Goal: Task Accomplishment & Management: Manage account settings

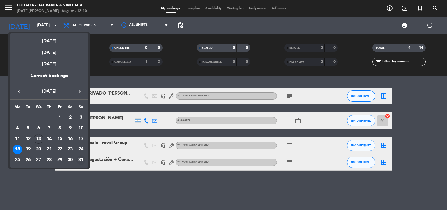
click at [83, 160] on div "31" at bounding box center [81, 160] width 10 height 10
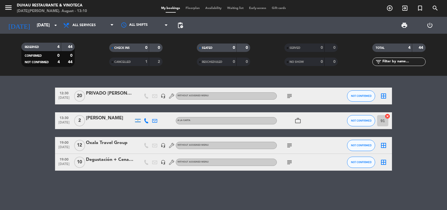
type input "[DATE]"
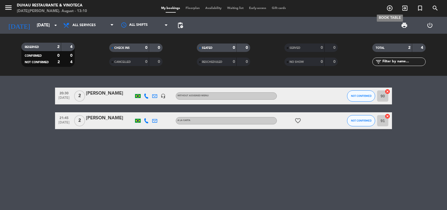
click at [390, 9] on icon "add_circle_outline" at bounding box center [389, 8] width 7 height 7
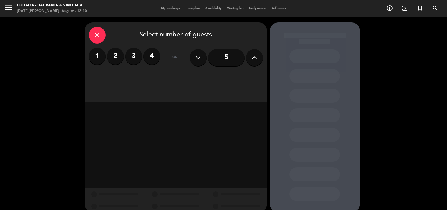
click at [119, 56] on label "2" at bounding box center [115, 56] width 17 height 17
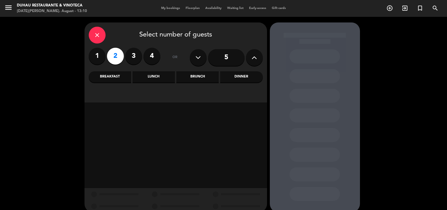
click at [188, 79] on div "Brunch" at bounding box center [197, 76] width 42 height 11
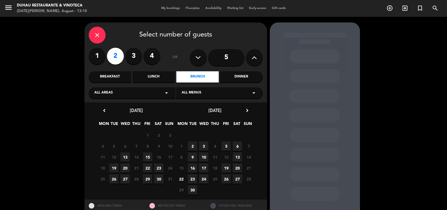
click at [253, 77] on div "Dinner" at bounding box center [241, 76] width 42 height 11
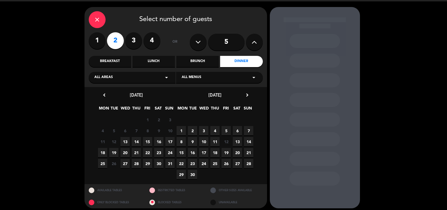
scroll to position [19, 0]
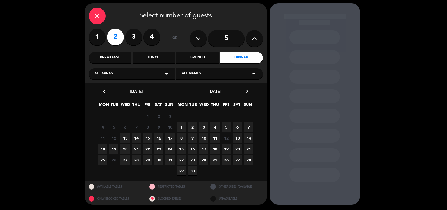
click at [167, 162] on span "31" at bounding box center [169, 159] width 9 height 9
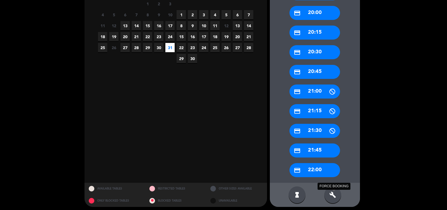
click at [330, 194] on icon "build" at bounding box center [332, 195] width 7 height 7
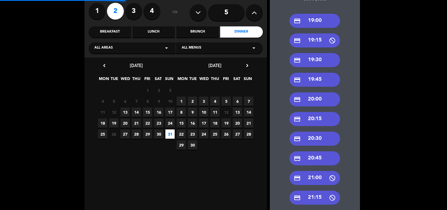
scroll to position [0, 0]
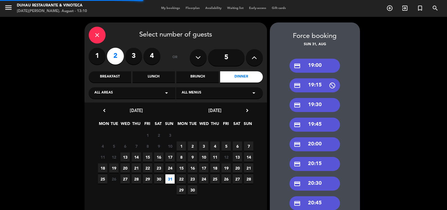
drag, startPoint x: 318, startPoint y: 65, endPoint x: 282, endPoint y: 71, distance: 35.9
click at [317, 64] on div "credit_card 19:00" at bounding box center [315, 66] width 51 height 14
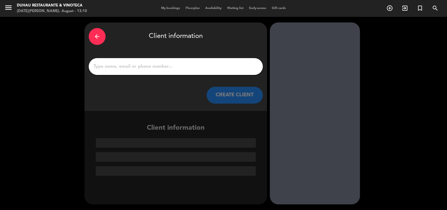
click at [153, 67] on input "1" at bounding box center [176, 67] width 166 height 8
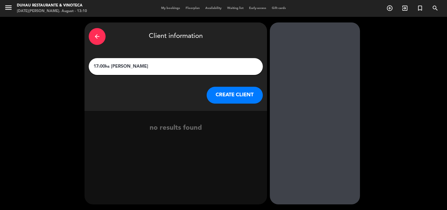
type input "17:00hs [PERSON_NAME]"
click at [233, 94] on button "CREATE CLIENT" at bounding box center [235, 95] width 56 height 17
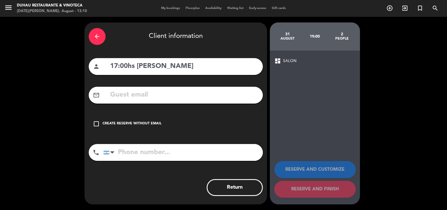
click at [117, 128] on div "check_box_outline_blank Create reserve without email" at bounding box center [176, 123] width 174 height 17
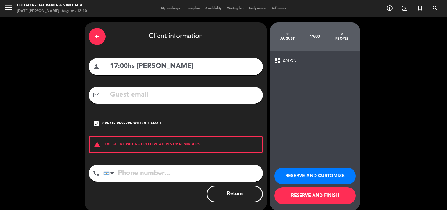
click at [342, 172] on button "RESERVE AND CUSTOMIZE" at bounding box center [314, 176] width 81 height 17
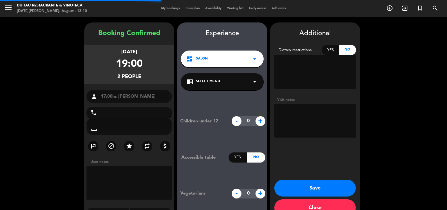
click at [309, 125] on textarea at bounding box center [315, 121] width 82 height 34
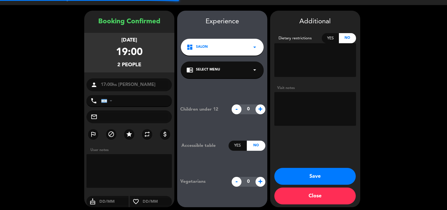
scroll to position [15, 0]
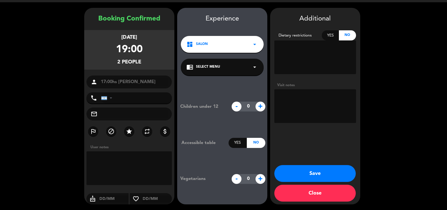
click at [306, 107] on textarea at bounding box center [315, 106] width 82 height 34
paste textarea "V-VCVINR-BUEPH"
click at [328, 93] on textarea at bounding box center [315, 106] width 82 height 34
click at [326, 97] on textarea at bounding box center [315, 106] width 82 height 34
click at [336, 107] on textarea at bounding box center [315, 106] width 82 height 34
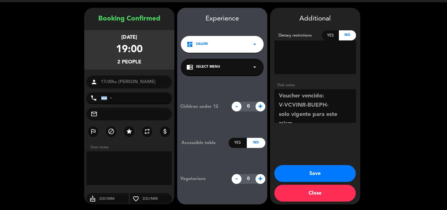
scroll to position [4, 0]
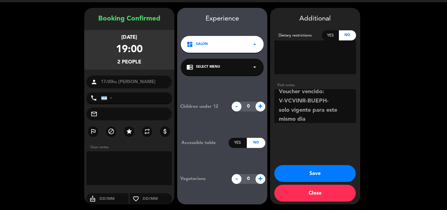
type textarea "Voucher vencido: V-VCVINR-BUEPH- solo vigente para este mismo dia"
click at [297, 173] on button "Save" at bounding box center [314, 173] width 81 height 17
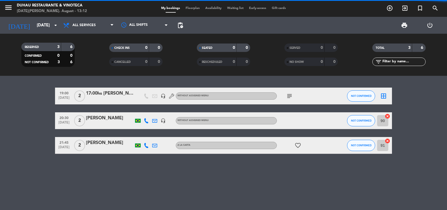
click at [101, 99] on div at bounding box center [110, 99] width 48 height 4
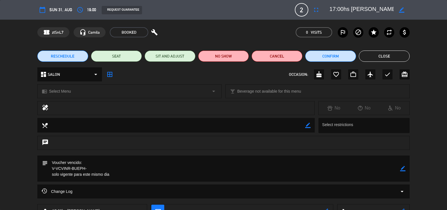
click at [404, 167] on icon "border_color" at bounding box center [402, 168] width 5 height 5
click at [115, 165] on textarea at bounding box center [224, 169] width 353 height 26
click at [53, 162] on textarea at bounding box center [224, 169] width 353 height 26
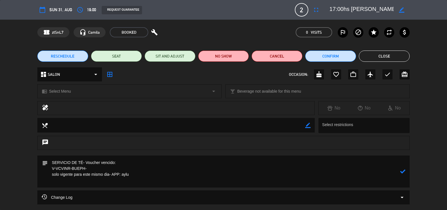
click at [404, 172] on icon at bounding box center [402, 171] width 5 height 5
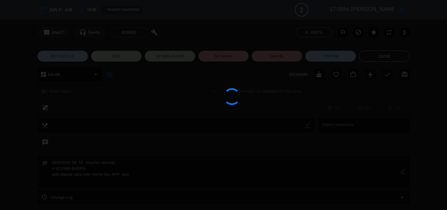
type textarea "SERVICIO DE TÉ- Voucher vencido: V-VCVINR-BUEPH- solo vigente para este mismo d…"
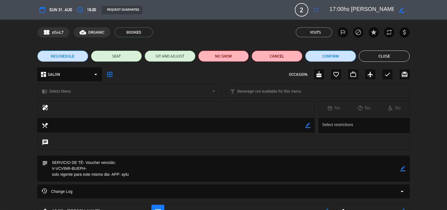
drag, startPoint x: 51, startPoint y: 167, endPoint x: 93, endPoint y: 169, distance: 41.6
click at [93, 169] on textarea at bounding box center [224, 169] width 353 height 26
click at [370, 61] on button "Close" at bounding box center [384, 56] width 51 height 11
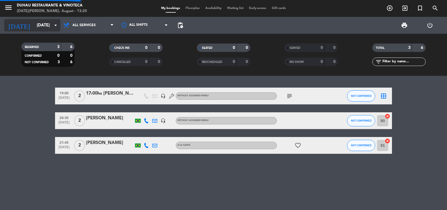
click at [53, 29] on input "[DATE]" at bounding box center [61, 25] width 54 height 10
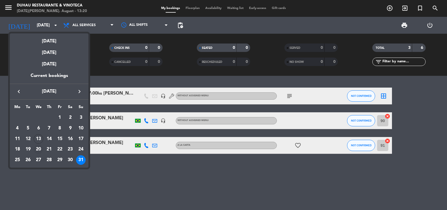
click at [38, 147] on div "20" at bounding box center [39, 150] width 10 height 10
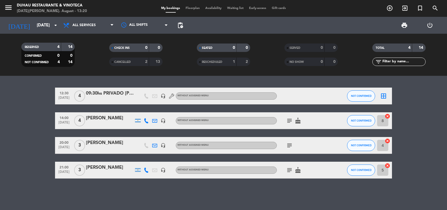
click at [111, 94] on div "09:30hs PRIVADO [PERSON_NAME] - [PERSON_NAME]" at bounding box center [110, 93] width 48 height 7
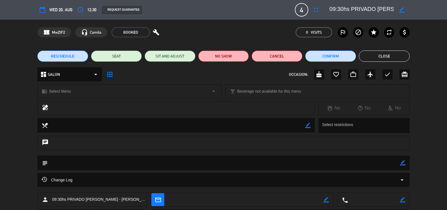
click at [400, 59] on button "Close" at bounding box center [384, 56] width 51 height 11
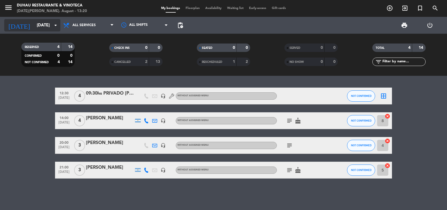
click at [46, 22] on input "[DATE]" at bounding box center [61, 25] width 54 height 10
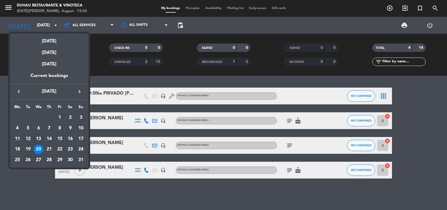
click at [28, 162] on div "26" at bounding box center [28, 160] width 10 height 10
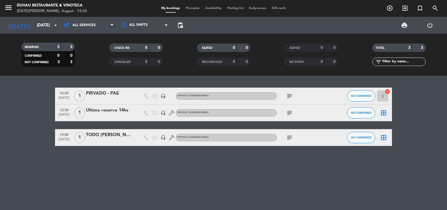
click at [288, 95] on icon "subject" at bounding box center [289, 96] width 7 height 7
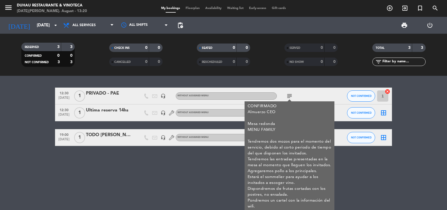
click at [129, 160] on div "12:30 [DATE] 1 PRIVADO - PAE headset_mic Without assigned menu subject CONFIRMA…" at bounding box center [223, 143] width 447 height 134
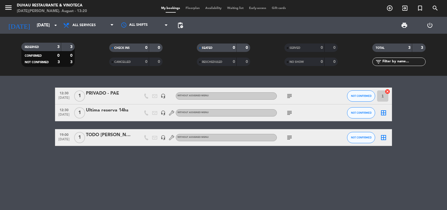
click at [289, 138] on icon "subject" at bounding box center [289, 137] width 7 height 7
click at [181, 169] on div "12:30 [DATE] 1 PRIVADO - PAE headset_mic Without assigned menu subject NOT CONF…" at bounding box center [223, 143] width 447 height 134
click at [290, 110] on icon "subject" at bounding box center [289, 113] width 7 height 7
click at [289, 112] on icon "subject" at bounding box center [289, 113] width 7 height 7
click at [292, 100] on div "subject" at bounding box center [302, 96] width 51 height 17
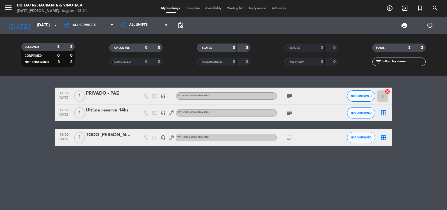
click at [289, 97] on icon "subject" at bounding box center [289, 96] width 7 height 7
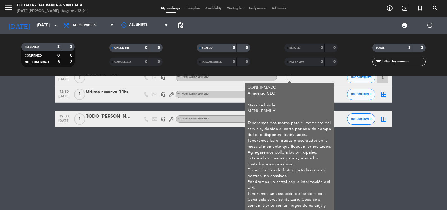
scroll to position [28, 0]
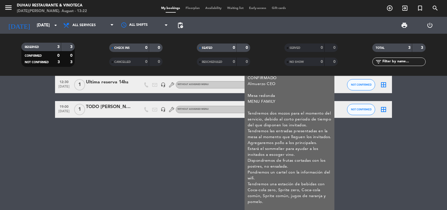
drag, startPoint x: 254, startPoint y: 113, endPoint x: 308, endPoint y: 125, distance: 55.5
click at [308, 125] on div "CONFIRMADO Almuerzo CEO Mesa redonda MENU FAMILY Tendremos dos mozos para el mo…" at bounding box center [290, 154] width 84 height 159
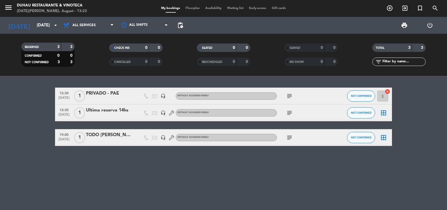
click at [290, 98] on icon "subject" at bounding box center [289, 96] width 7 height 7
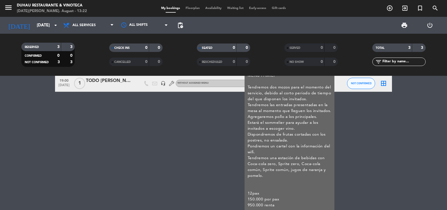
scroll to position [54, 0]
click at [407, 131] on div "12:30 [DATE] 1 PRIVADO - PAE headset_mic Without assigned menu subject CONFIRMA…" at bounding box center [223, 143] width 447 height 134
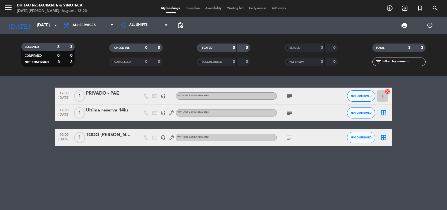
drag, startPoint x: 418, startPoint y: 163, endPoint x: 406, endPoint y: 164, distance: 12.8
click at [417, 163] on div "12:30 [DATE] 1 PRIVADO - PAE headset_mic Without assigned menu subject NOT CONF…" at bounding box center [223, 143] width 447 height 134
click at [289, 137] on icon "subject" at bounding box center [289, 137] width 7 height 7
click at [290, 100] on div "subject" at bounding box center [302, 96] width 51 height 17
click at [291, 98] on icon "subject" at bounding box center [289, 96] width 7 height 7
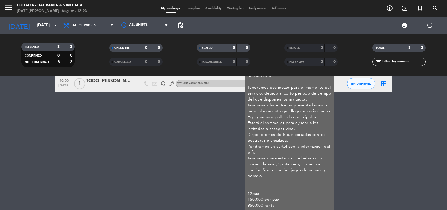
scroll to position [54, 0]
click at [47, 145] on div "12:30 [DATE] 1 PRIVADO - PAE headset_mic Without assigned menu subject CONFIRMA…" at bounding box center [223, 143] width 447 height 134
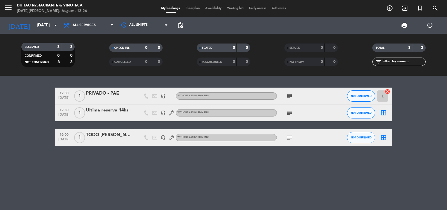
click at [287, 96] on icon "subject" at bounding box center [289, 96] width 7 height 7
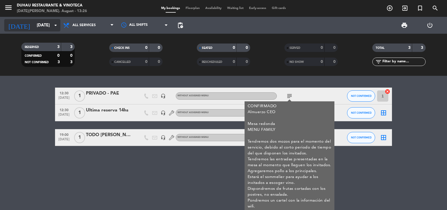
click at [41, 30] on input "[DATE]" at bounding box center [61, 25] width 54 height 10
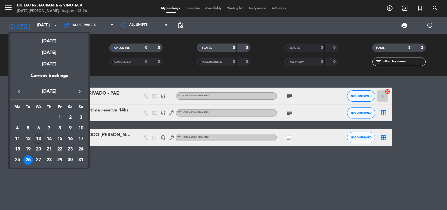
click at [39, 139] on div "13" at bounding box center [39, 139] width 10 height 10
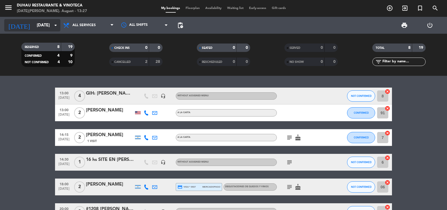
click at [46, 27] on input "[DATE]" at bounding box center [61, 25] width 54 height 10
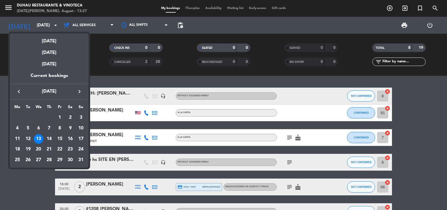
click at [32, 184] on div at bounding box center [223, 105] width 447 height 210
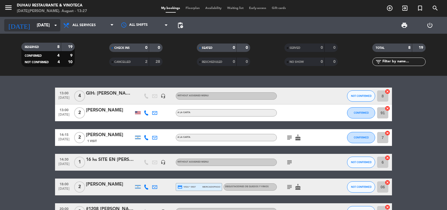
click at [35, 25] on input "[DATE]" at bounding box center [61, 25] width 54 height 10
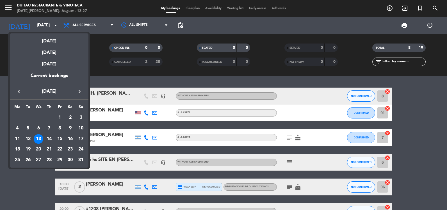
click at [126, 76] on div at bounding box center [223, 105] width 447 height 210
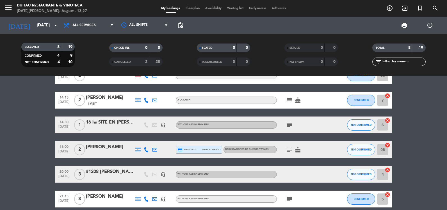
scroll to position [28, 0]
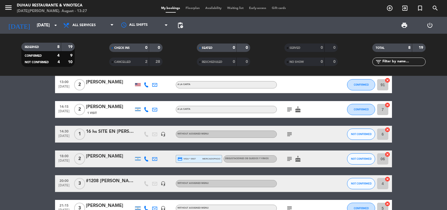
click at [287, 135] on icon "subject" at bounding box center [289, 134] width 7 height 7
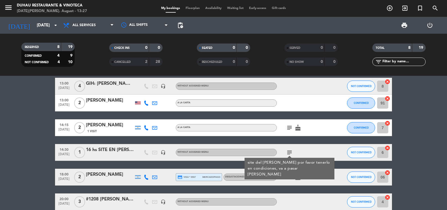
scroll to position [0, 0]
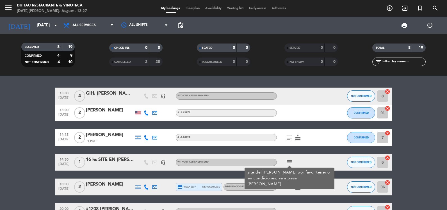
click at [37, 17] on div "[DATE] [DATE] arrow_drop_down" at bounding box center [32, 25] width 56 height 17
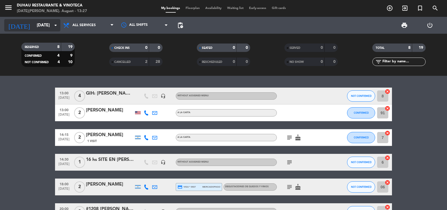
click at [36, 26] on input "[DATE]" at bounding box center [61, 25] width 54 height 10
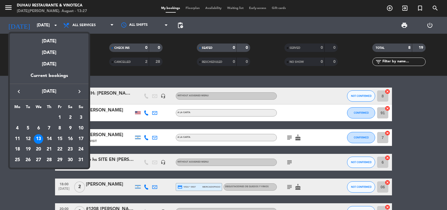
click at [40, 136] on div "13" at bounding box center [39, 139] width 10 height 10
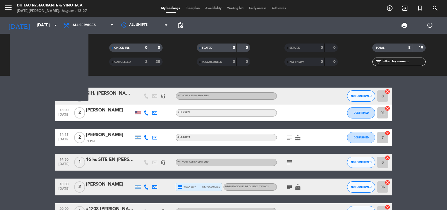
click at [40, 136] on bookings-row "13:00 [DATE] 4 GIH: [PERSON_NAME] #1704 headset_mic Without assigned menu NOT C…" at bounding box center [223, 179] width 447 height 182
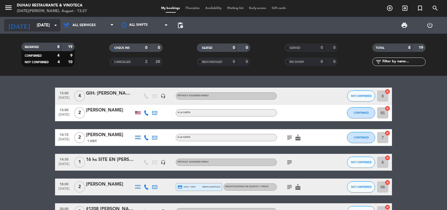
click at [45, 25] on input "[DATE]" at bounding box center [61, 25] width 54 height 10
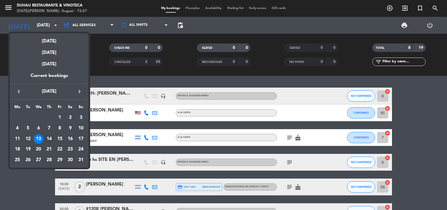
click at [47, 135] on div "14" at bounding box center [49, 139] width 10 height 10
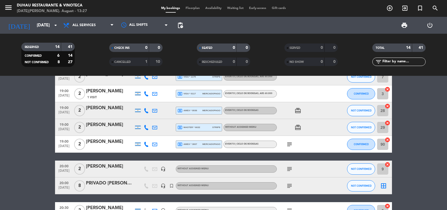
scroll to position [112, 0]
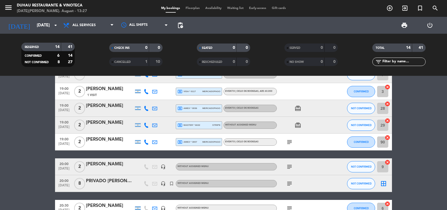
click at [290, 183] on icon "subject" at bounding box center [289, 183] width 7 height 7
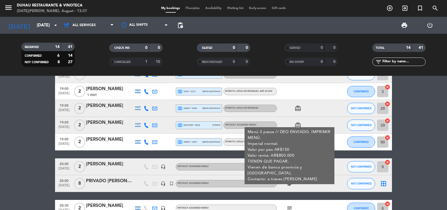
click at [42, 32] on div "[DATE] [DATE] arrow_drop_down" at bounding box center [32, 25] width 56 height 17
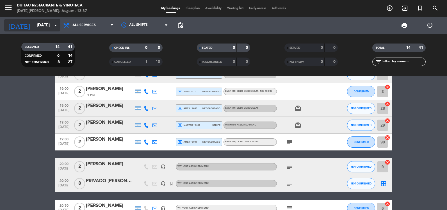
click at [45, 30] on input "[DATE]" at bounding box center [61, 25] width 54 height 10
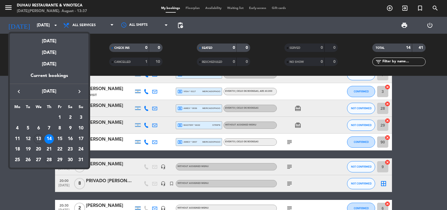
click at [49, 160] on div "28" at bounding box center [49, 160] width 10 height 10
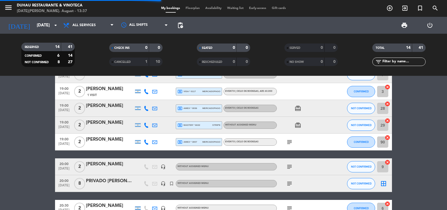
scroll to position [0, 0]
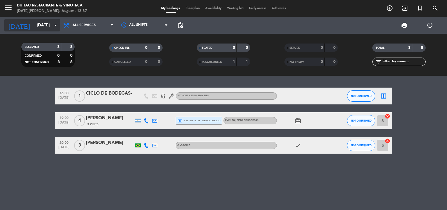
click at [37, 22] on input "[DATE]" at bounding box center [61, 25] width 54 height 10
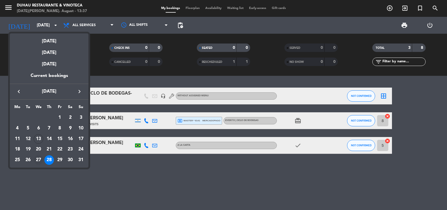
click at [38, 161] on div "27" at bounding box center [39, 160] width 10 height 10
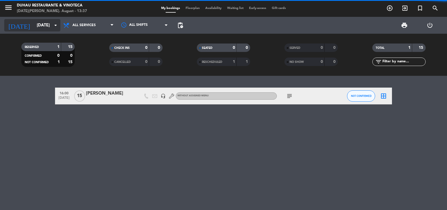
click at [43, 24] on input "[DATE]" at bounding box center [61, 25] width 54 height 10
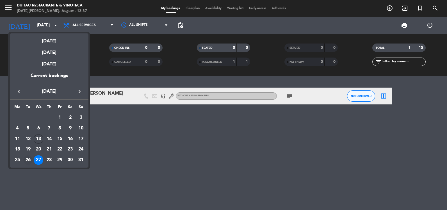
click at [30, 163] on div "26" at bounding box center [28, 160] width 10 height 10
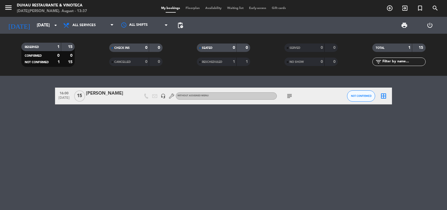
type input "[DATE]"
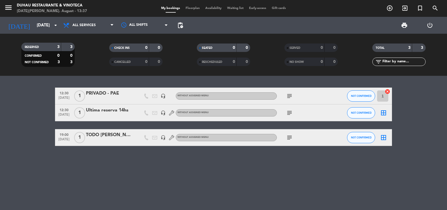
click at [108, 102] on div at bounding box center [110, 99] width 48 height 4
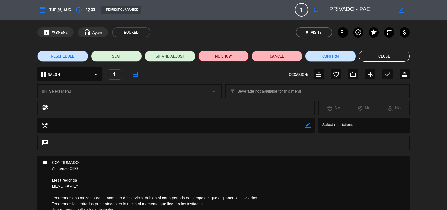
drag, startPoint x: 387, startPoint y: 194, endPoint x: 392, endPoint y: 190, distance: 6.0
click at [388, 194] on textarea at bounding box center [224, 213] width 353 height 115
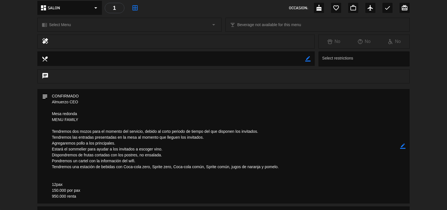
scroll to position [112, 0]
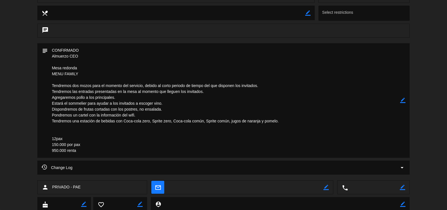
click at [401, 100] on icon "border_color" at bounding box center [402, 100] width 5 height 5
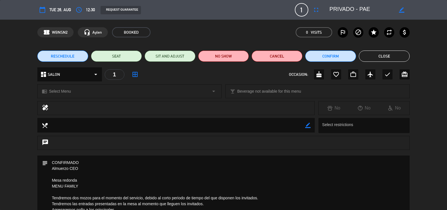
click at [101, 161] on textarea at bounding box center [224, 213] width 353 height 115
click at [72, 177] on textarea at bounding box center [224, 213] width 353 height 115
click at [213, 152] on div "chat" at bounding box center [223, 146] width 447 height 20
click at [83, 171] on textarea at bounding box center [224, 213] width 353 height 115
click at [83, 174] on textarea at bounding box center [224, 213] width 353 height 115
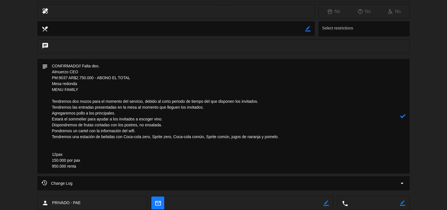
scroll to position [131, 0]
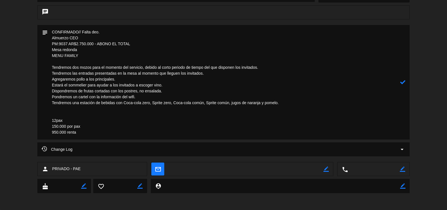
type textarea "CONFIRMADO// Falta deo. Almuerzo CEO PM:9037 AR$2.750.000 - ABONO EL TOTAL Mesa…"
click at [401, 81] on icon at bounding box center [402, 81] width 5 height 5
click at [8, 82] on div "subject border_color" at bounding box center [223, 83] width 447 height 117
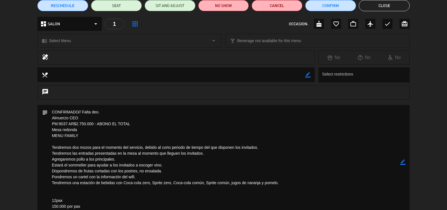
scroll to position [0, 0]
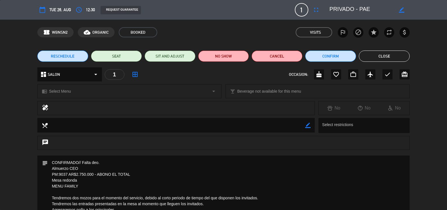
click at [373, 61] on button "Close" at bounding box center [384, 56] width 51 height 11
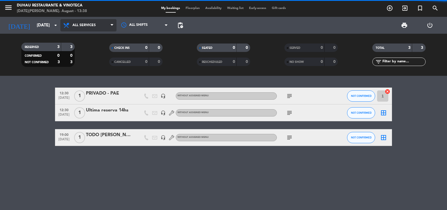
click at [78, 23] on span "All services" at bounding box center [83, 25] width 23 height 4
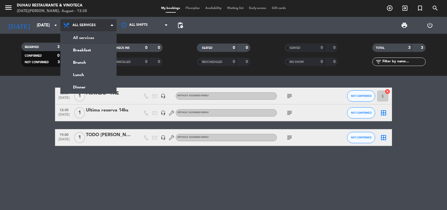
click at [77, 36] on div "menu [PERSON_NAME] Restaurante & Vinoteca [DATE][PERSON_NAME]. August - 13:38 M…" at bounding box center [223, 38] width 447 height 76
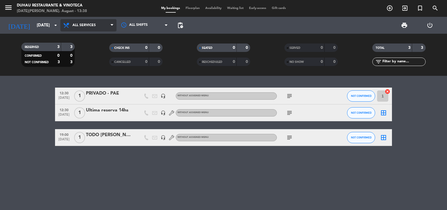
click at [71, 25] on span "All services" at bounding box center [88, 25] width 56 height 12
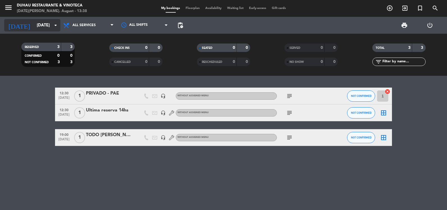
click at [38, 24] on input "[DATE]" at bounding box center [61, 25] width 54 height 10
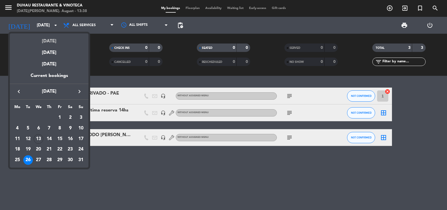
click at [38, 38] on div "[DATE]" at bounding box center [49, 39] width 79 height 12
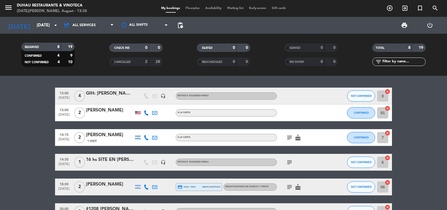
click at [286, 140] on icon "subject" at bounding box center [289, 137] width 7 height 7
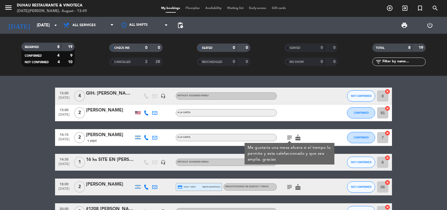
click at [26, 151] on bookings-row "13:00 [DATE] 4 GIH: [PERSON_NAME] #1704 headset_mic Without assigned menu NOT C…" at bounding box center [223, 179] width 447 height 182
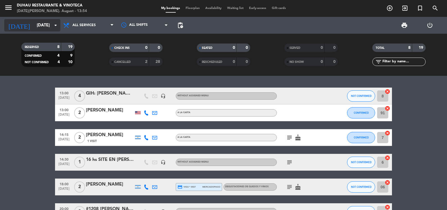
click at [56, 25] on icon "arrow_drop_down" at bounding box center [55, 25] width 7 height 7
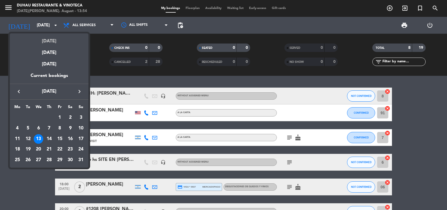
click at [49, 41] on div "[DATE]" at bounding box center [49, 39] width 79 height 12
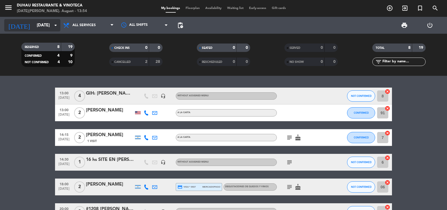
click at [52, 31] on div "[DATE] [DATE] arrow_drop_down" at bounding box center [32, 25] width 56 height 12
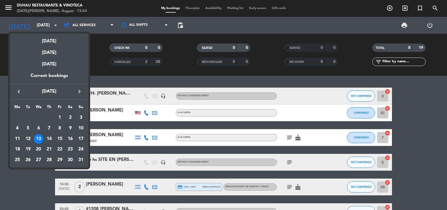
click at [19, 149] on div "18" at bounding box center [18, 150] width 10 height 10
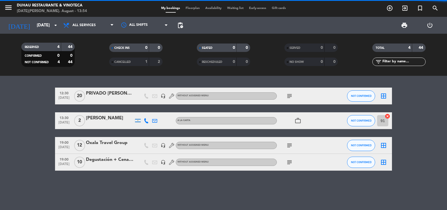
click at [92, 95] on div "PRIVADO [PERSON_NAME] - SALENTEIN" at bounding box center [110, 93] width 48 height 7
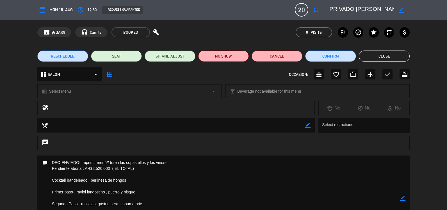
scroll to position [0, 19]
drag, startPoint x: 332, startPoint y: 12, endPoint x: 413, endPoint y: 12, distance: 81.4
click at [413, 12] on div "calendar_today Mon 18, Aug access_time 12:30 REQUEST GUARANTEE 20 PRIVADO [PERS…" at bounding box center [223, 10] width 447 height 20
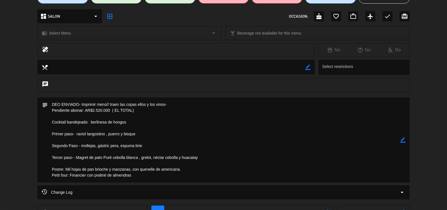
scroll to position [84, 0]
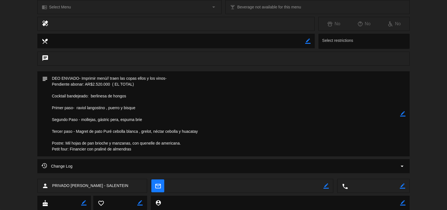
drag, startPoint x: 50, startPoint y: 95, endPoint x: 199, endPoint y: 144, distance: 157.4
click at [199, 144] on textarea at bounding box center [224, 113] width 353 height 85
click at [97, 98] on textarea at bounding box center [224, 113] width 353 height 85
drag, startPoint x: 86, startPoint y: 96, endPoint x: 137, endPoint y: 100, distance: 51.0
click at [137, 100] on textarea at bounding box center [224, 113] width 353 height 85
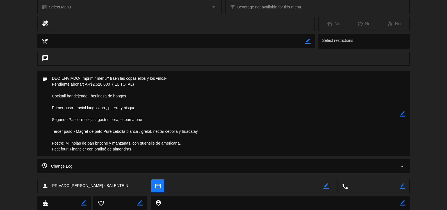
drag, startPoint x: 65, startPoint y: 143, endPoint x: 169, endPoint y: 153, distance: 103.8
click at [169, 153] on textarea at bounding box center [224, 113] width 353 height 85
drag, startPoint x: 52, startPoint y: 84, endPoint x: 129, endPoint y: 91, distance: 77.6
click at [131, 90] on textarea at bounding box center [224, 113] width 353 height 85
click at [104, 81] on textarea at bounding box center [224, 113] width 353 height 85
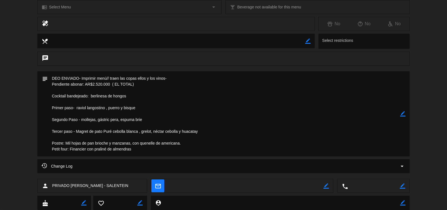
drag, startPoint x: 104, startPoint y: 81, endPoint x: 192, endPoint y: 88, distance: 88.8
click at [192, 88] on textarea at bounding box center [224, 113] width 353 height 85
drag, startPoint x: 160, startPoint y: 78, endPoint x: 83, endPoint y: 113, distance: 84.6
click at [83, 113] on textarea at bounding box center [224, 113] width 353 height 85
drag, startPoint x: 188, startPoint y: 80, endPoint x: 108, endPoint y: 79, distance: 79.8
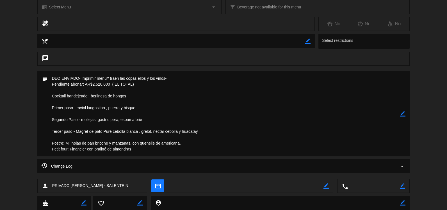
click at [108, 79] on textarea at bounding box center [224, 113] width 353 height 85
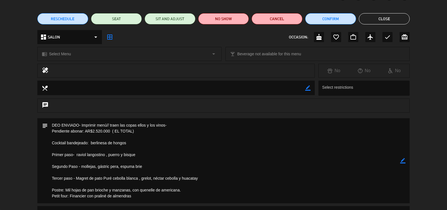
scroll to position [0, 0]
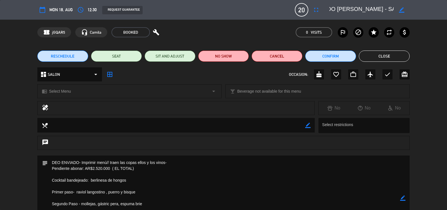
click at [379, 58] on button "Close" at bounding box center [384, 56] width 51 height 11
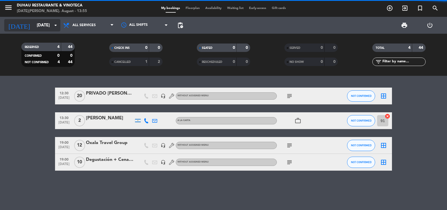
click at [40, 25] on input "[DATE]" at bounding box center [61, 25] width 54 height 10
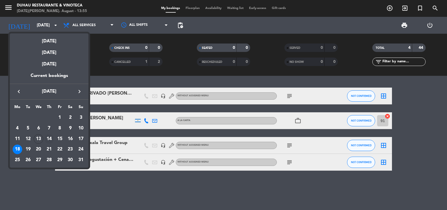
click at [47, 140] on div "14" at bounding box center [49, 139] width 10 height 10
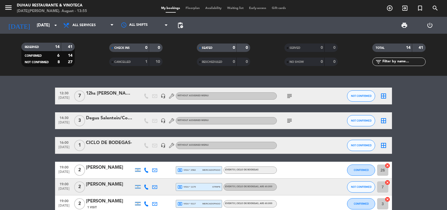
click at [289, 122] on icon "subject" at bounding box center [289, 120] width 7 height 7
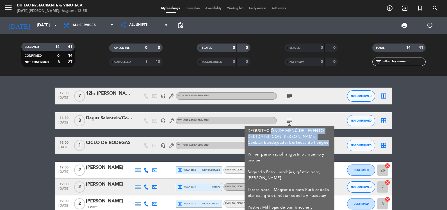
drag, startPoint x: 272, startPoint y: 130, endPoint x: 303, endPoint y: 151, distance: 37.7
click at [303, 151] on div "DEGUSTACIÓN DE MENÚ DEL EVENTO DEL [DATE], CON [PERSON_NAME] Cocktail bandejead…" at bounding box center [290, 178] width 84 height 100
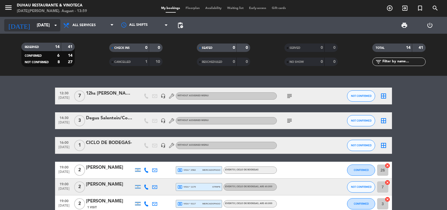
click at [40, 26] on input "[DATE]" at bounding box center [61, 25] width 54 height 10
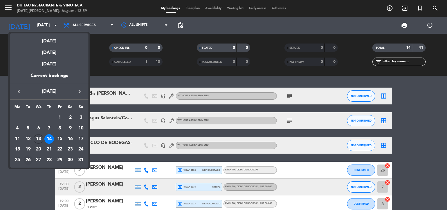
click at [27, 162] on div "26" at bounding box center [28, 160] width 10 height 10
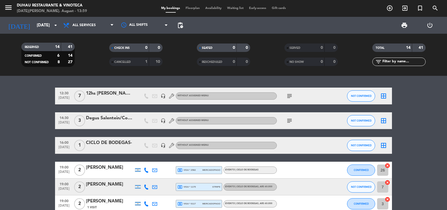
type input "[DATE]"
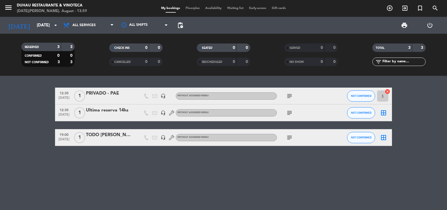
click at [289, 97] on icon "subject" at bounding box center [289, 96] width 7 height 7
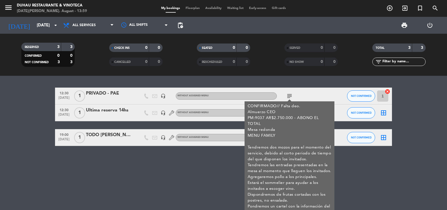
click at [86, 93] on div "PRIVADO - PAE" at bounding box center [110, 93] width 48 height 7
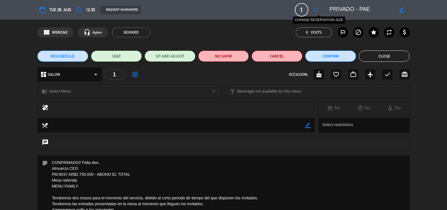
click at [315, 8] on icon "fullscreen" at bounding box center [316, 9] width 7 height 7
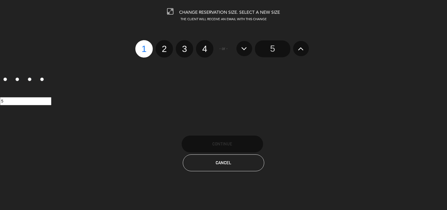
click at [305, 49] on button at bounding box center [301, 48] width 16 height 15
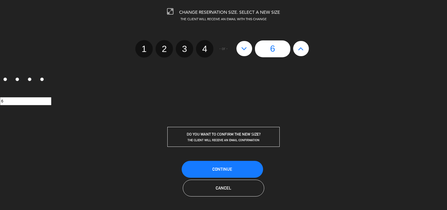
click at [302, 50] on icon at bounding box center [301, 48] width 6 height 9
type input "7"
click at [302, 50] on icon at bounding box center [301, 48] width 6 height 9
type input "8"
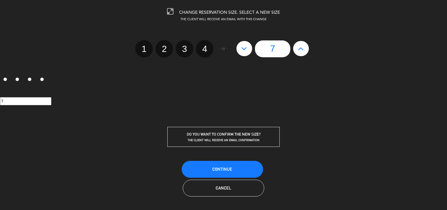
type input "8"
click at [302, 50] on icon at bounding box center [301, 48] width 6 height 9
type input "9"
click at [302, 50] on icon at bounding box center [301, 48] width 6 height 9
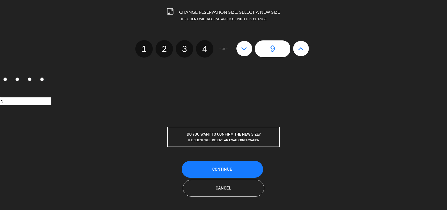
type input "10"
click at [302, 51] on icon at bounding box center [301, 48] width 6 height 9
type input "11"
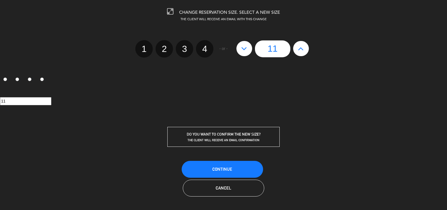
drag, startPoint x: 302, startPoint y: 51, endPoint x: 302, endPoint y: 55, distance: 3.9
click at [302, 52] on icon at bounding box center [301, 48] width 6 height 9
type input "12"
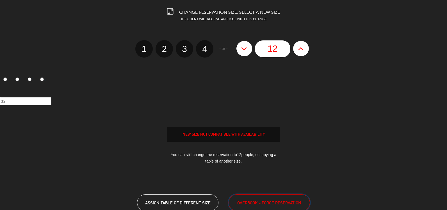
click at [281, 198] on button "OVERBOOK - FORCE RESERVATION" at bounding box center [269, 202] width 81 height 17
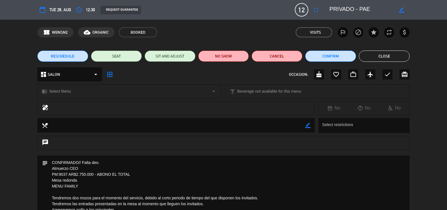
click at [385, 56] on button "Close" at bounding box center [384, 56] width 51 height 11
